Goal: Check status

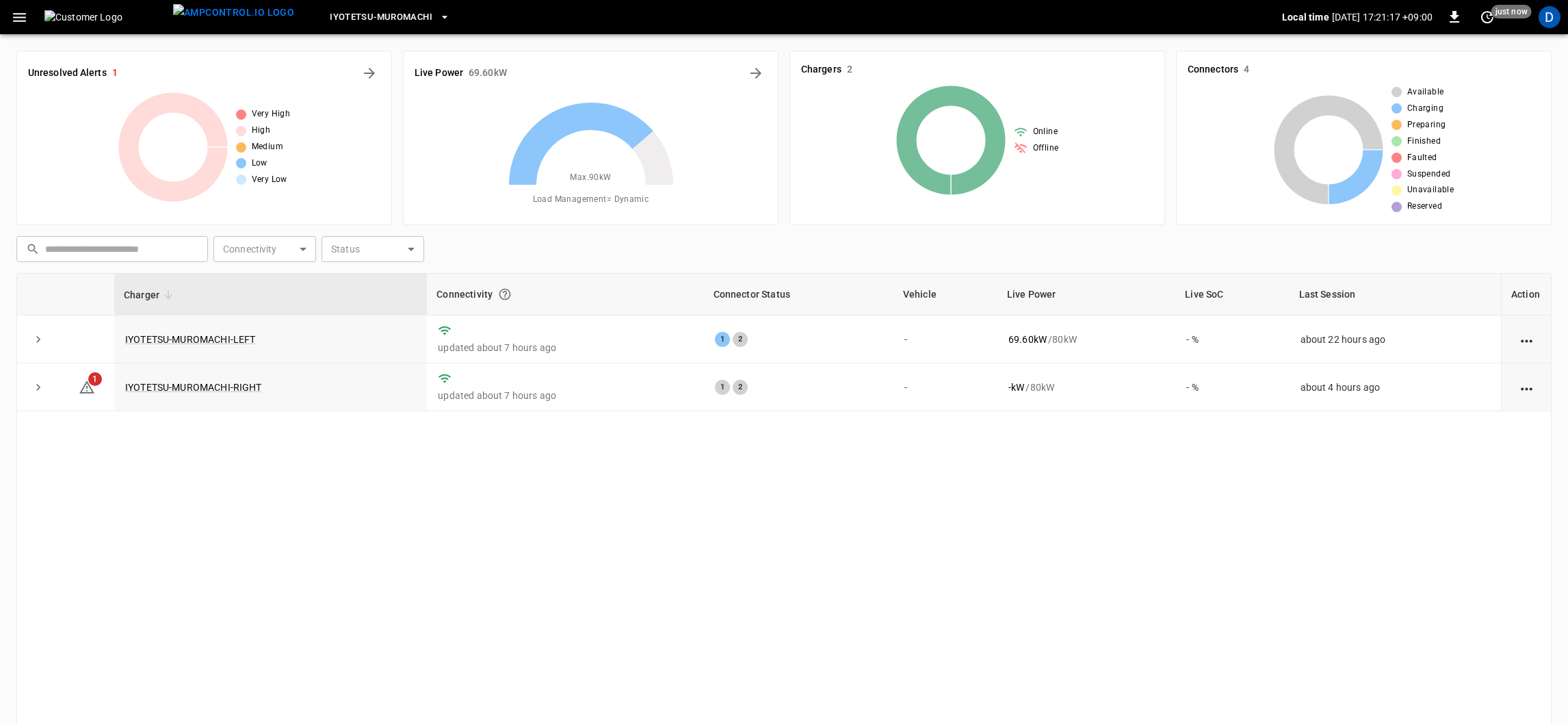
click at [11, 20] on icon "button" at bounding box center [19, 18] width 17 height 17
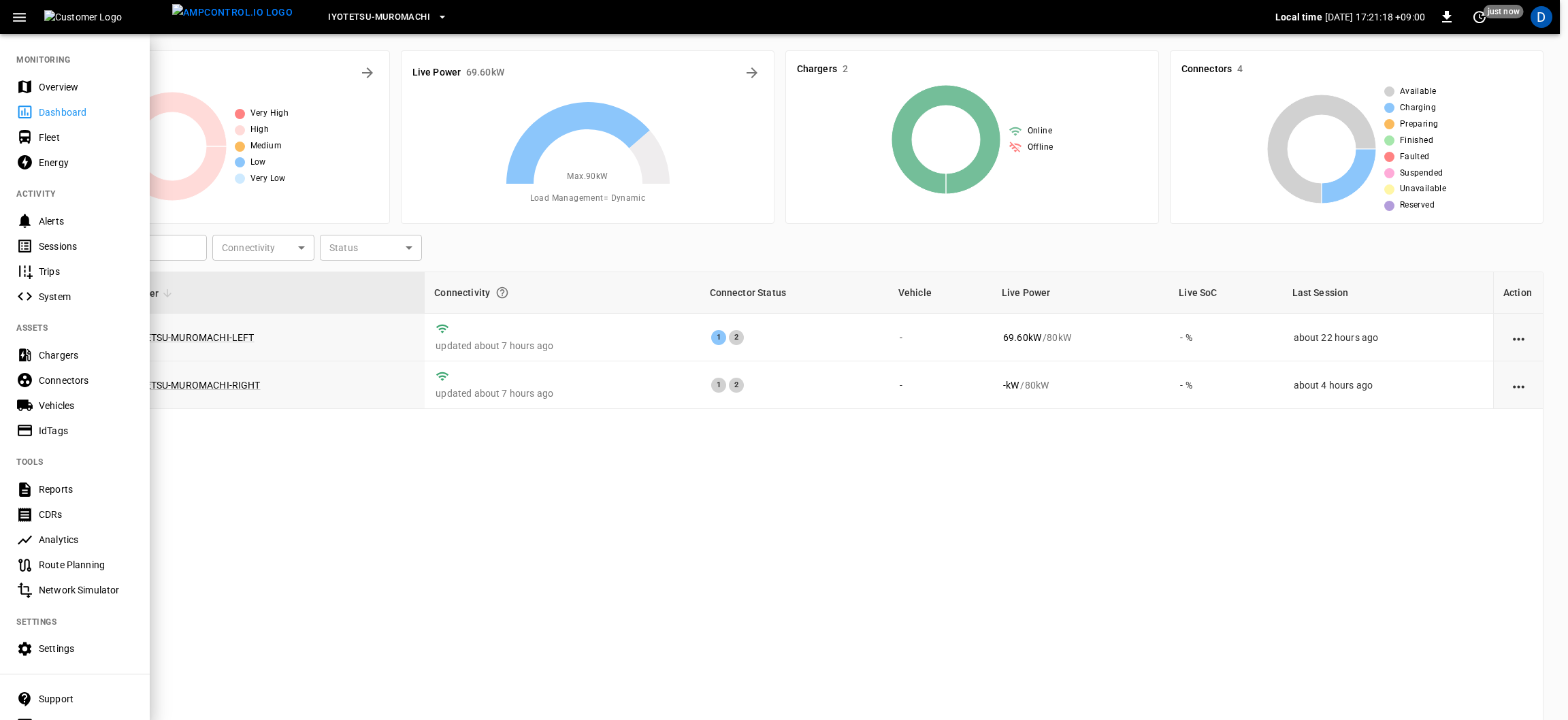
click at [40, 87] on div "Overview" at bounding box center [86, 87] width 94 height 14
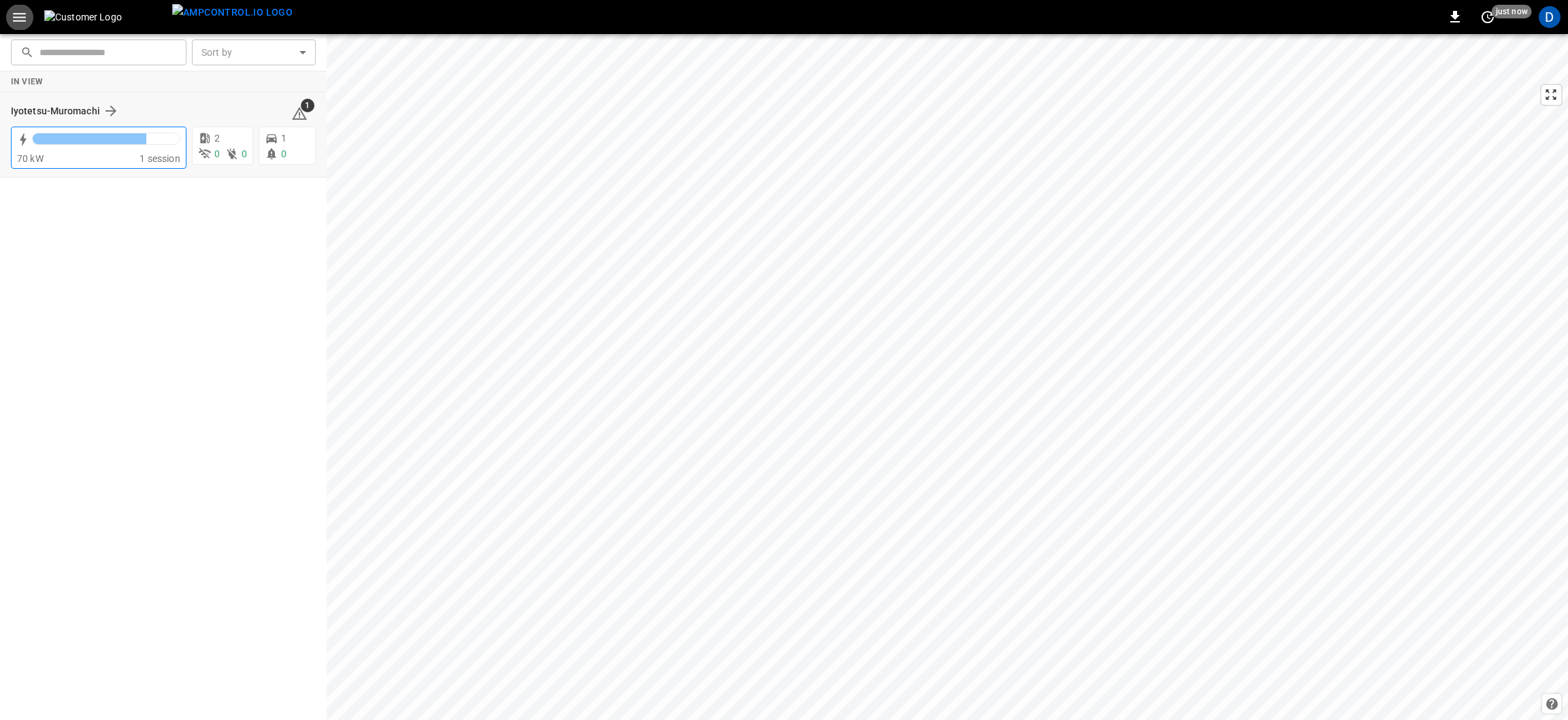
click at [118, 158] on div "70 kW" at bounding box center [78, 158] width 123 height 14
